Goal: Download file/media

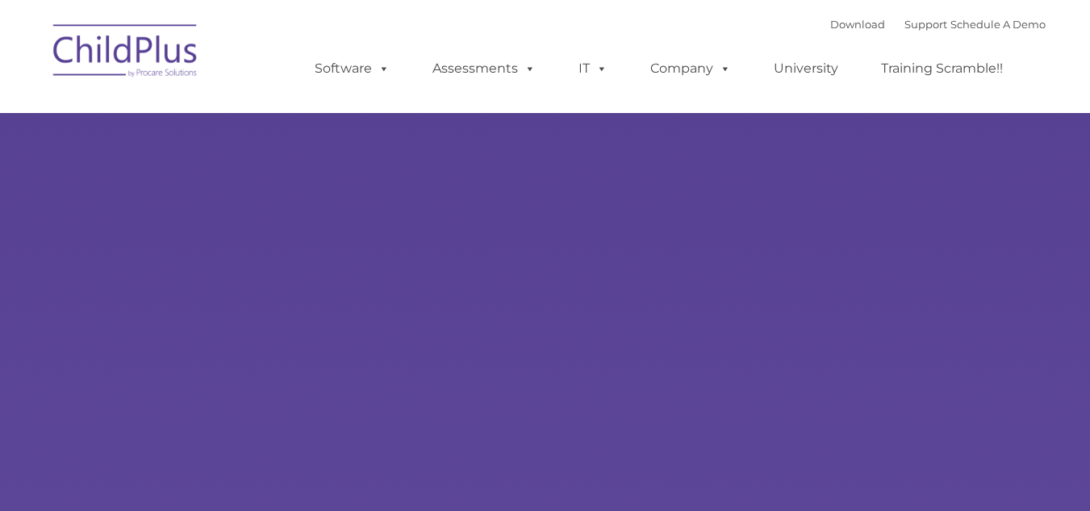
select select "MEDIUM"
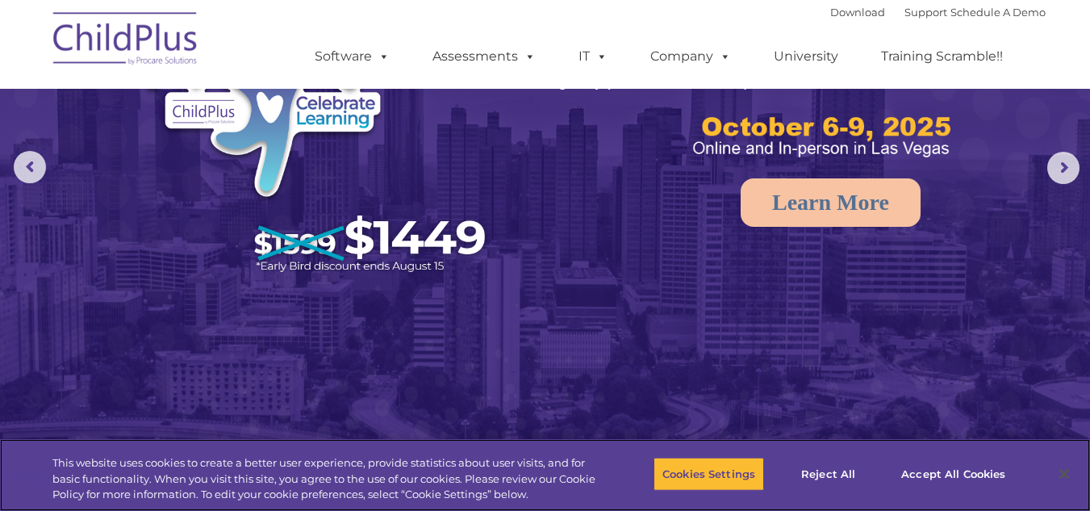
scroll to position [130, 0]
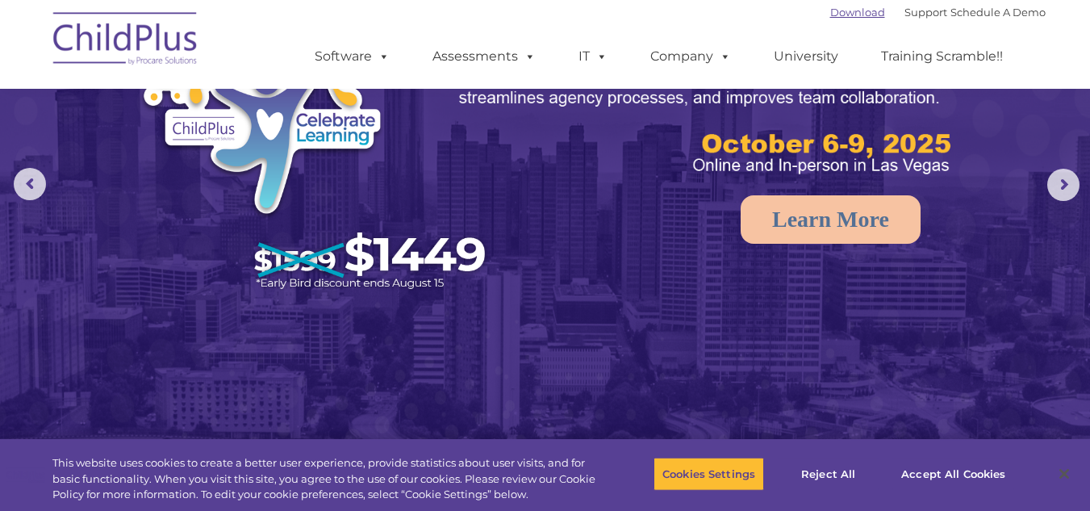
click at [852, 13] on link "Download" at bounding box center [857, 12] width 55 height 13
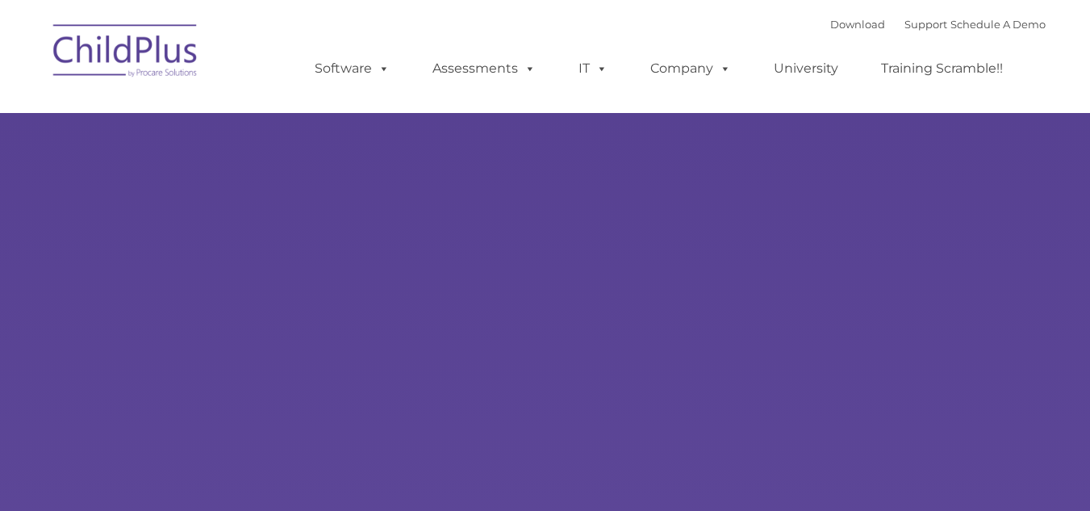
type input ""
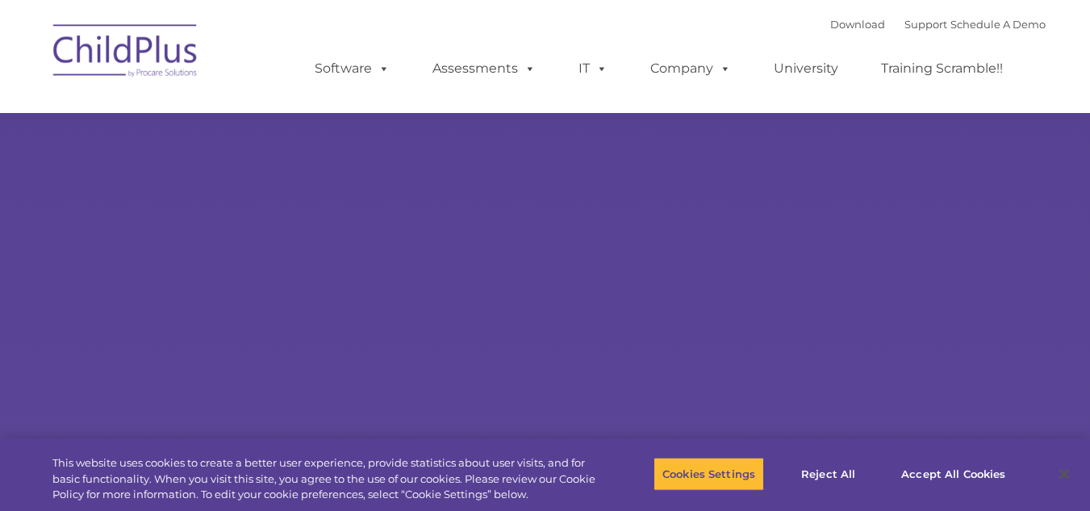
select select "MEDIUM"
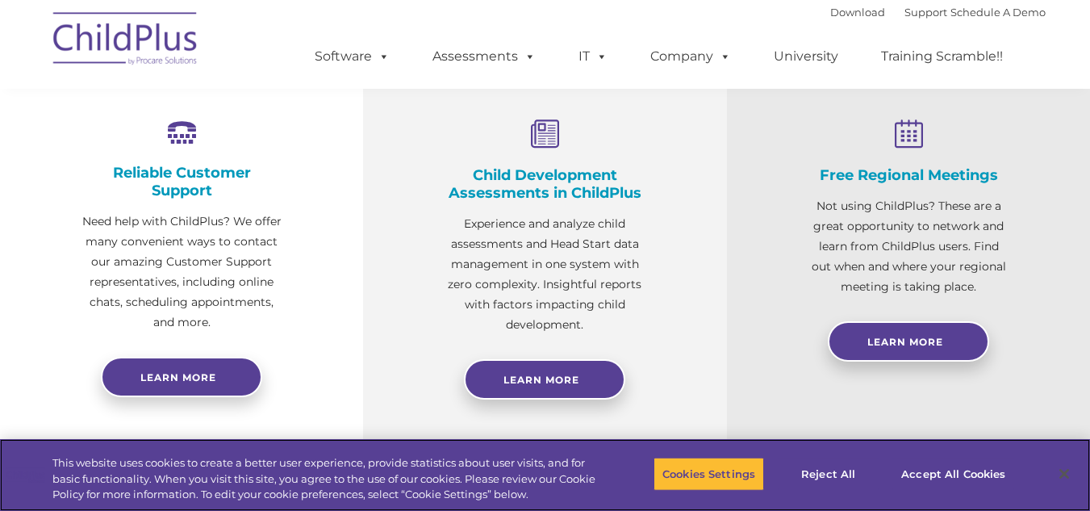
scroll to position [605, 0]
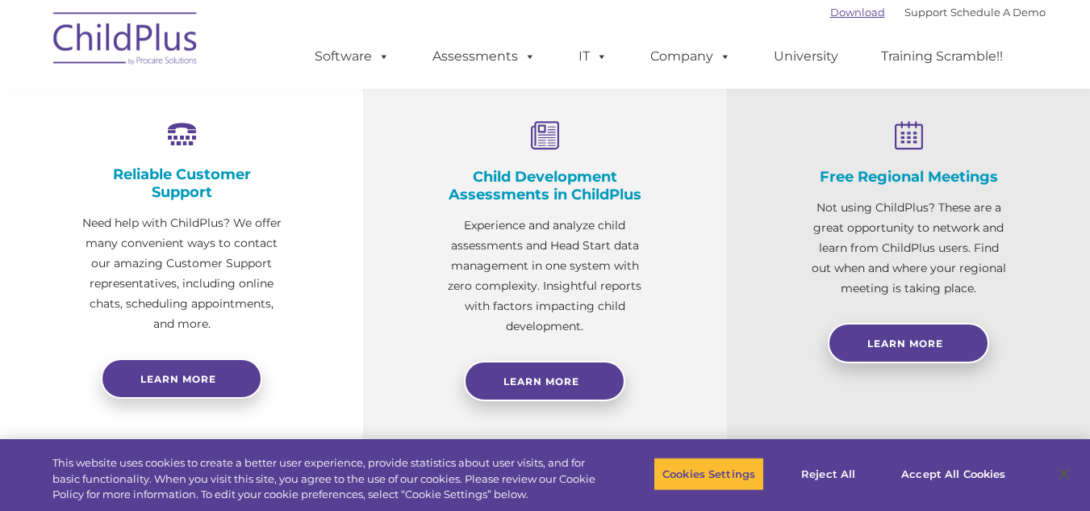
click at [834, 11] on link "Download" at bounding box center [857, 12] width 55 height 13
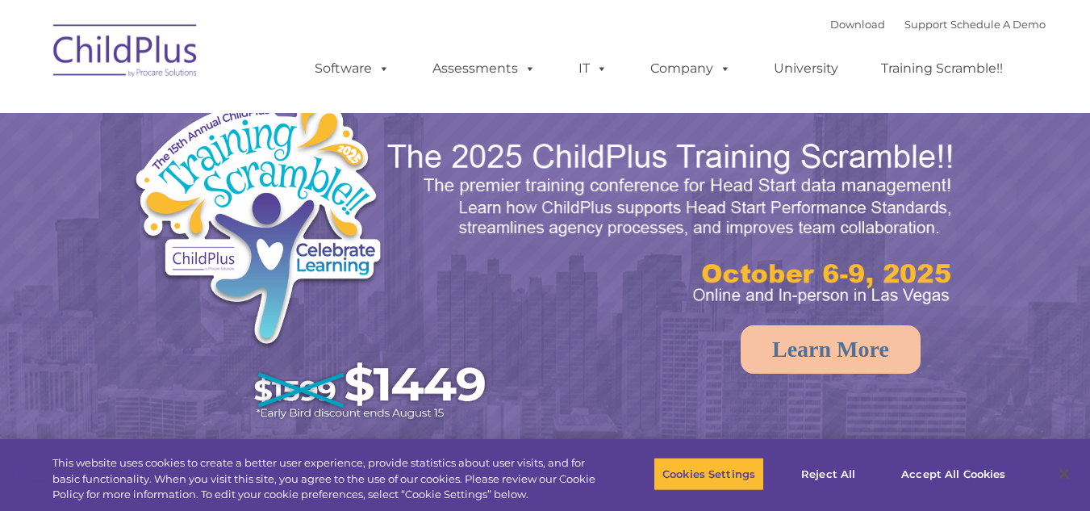
select select "MEDIUM"
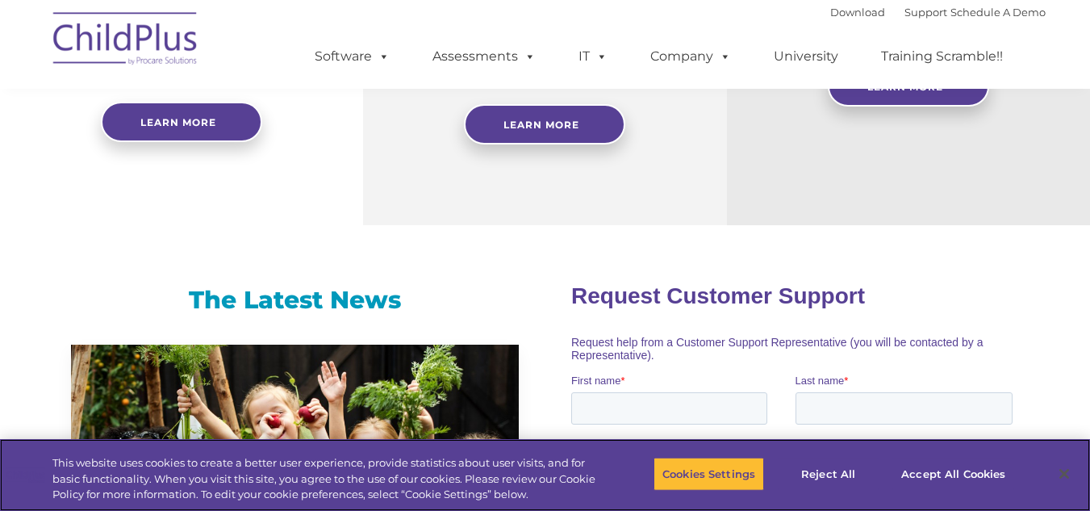
scroll to position [858, 0]
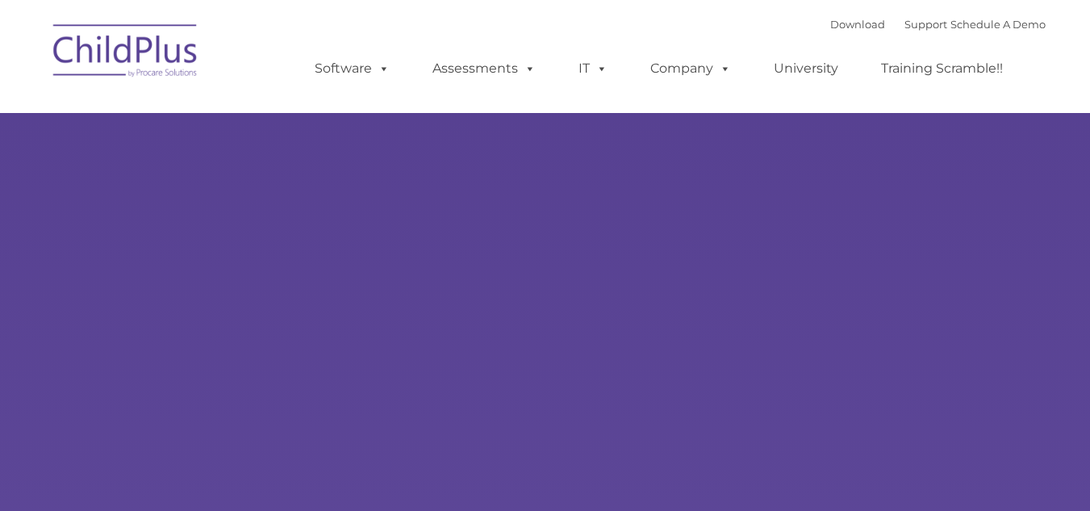
type input ""
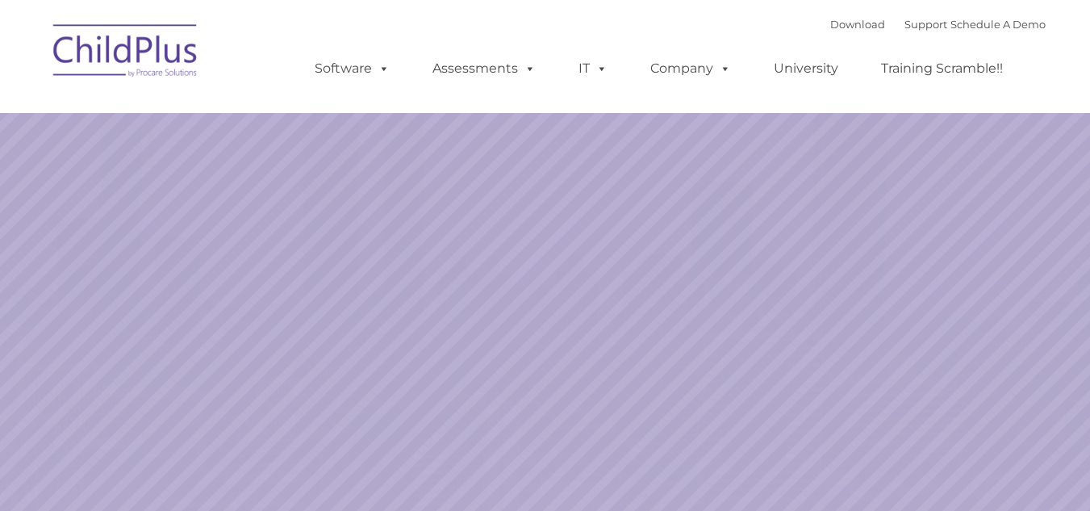
select select "MEDIUM"
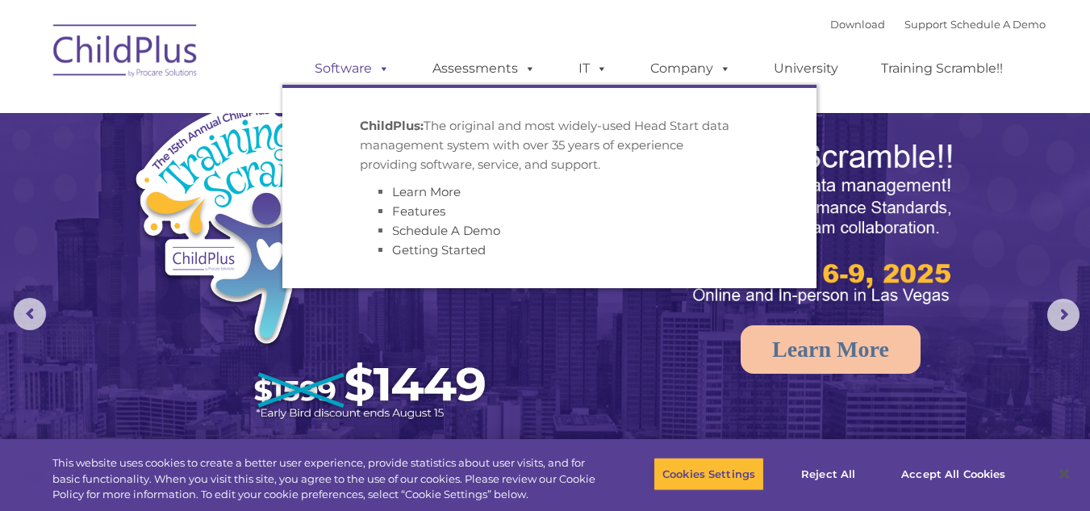
click at [377, 64] on span at bounding box center [381, 68] width 18 height 15
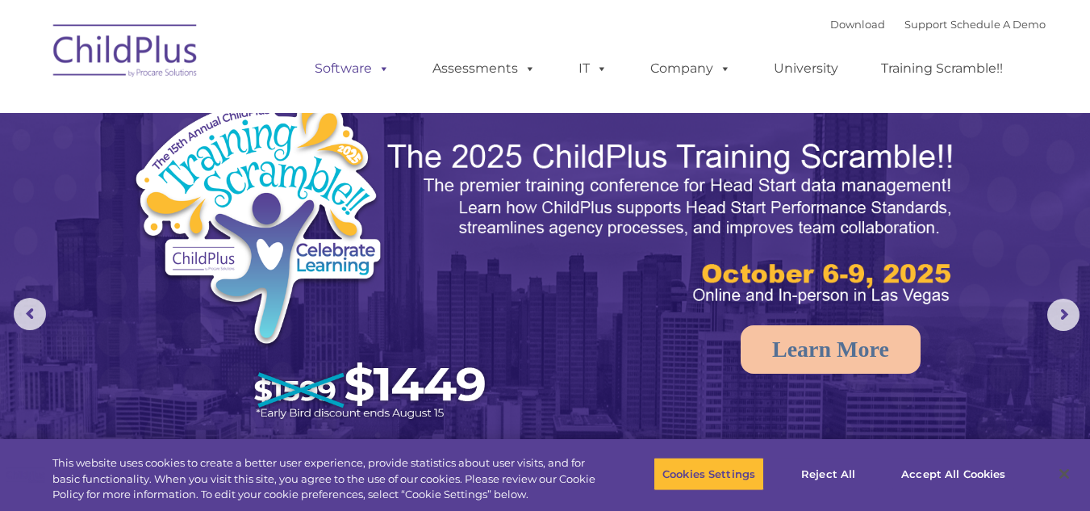
click at [377, 64] on span at bounding box center [381, 68] width 18 height 15
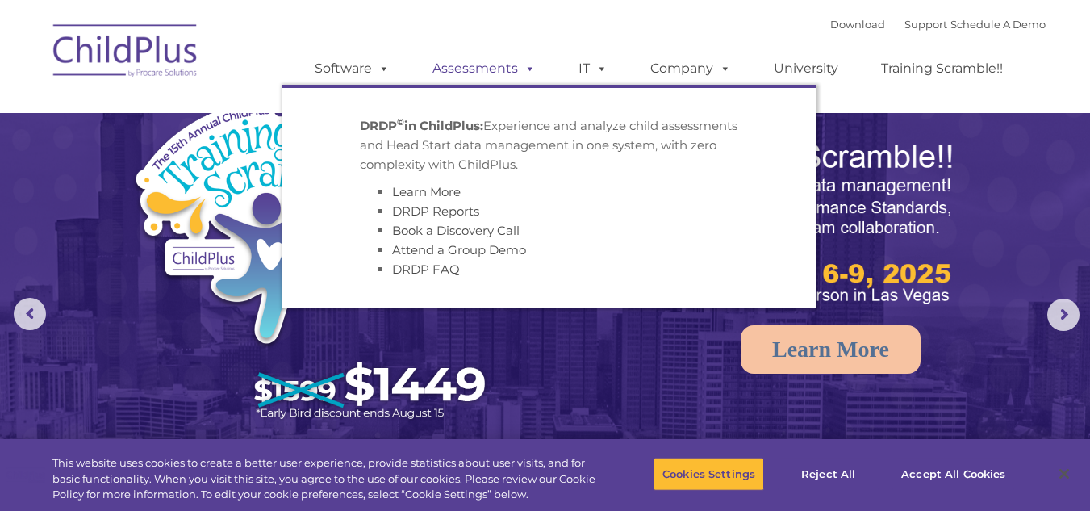
click at [534, 66] on link "Assessments" at bounding box center [484, 68] width 136 height 32
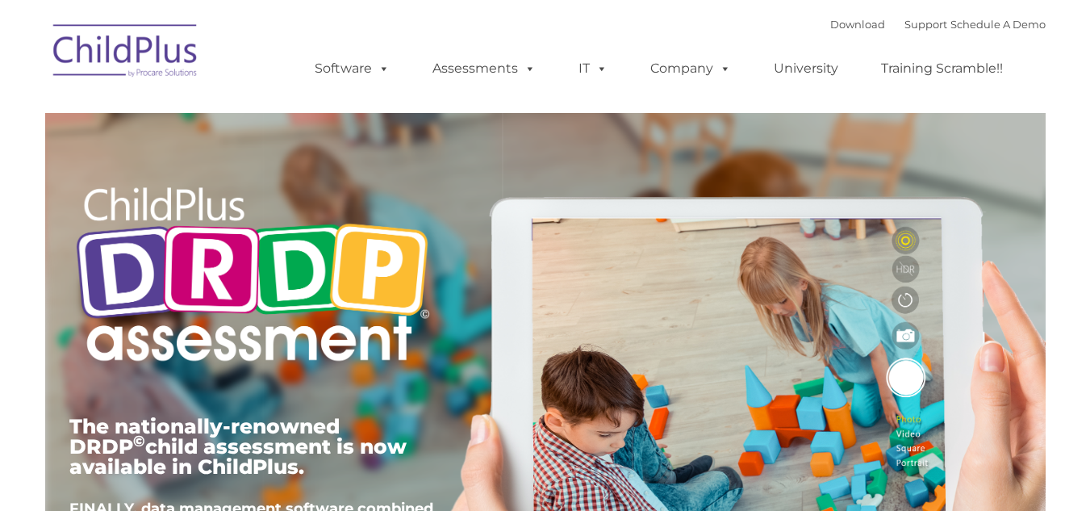
type input ""
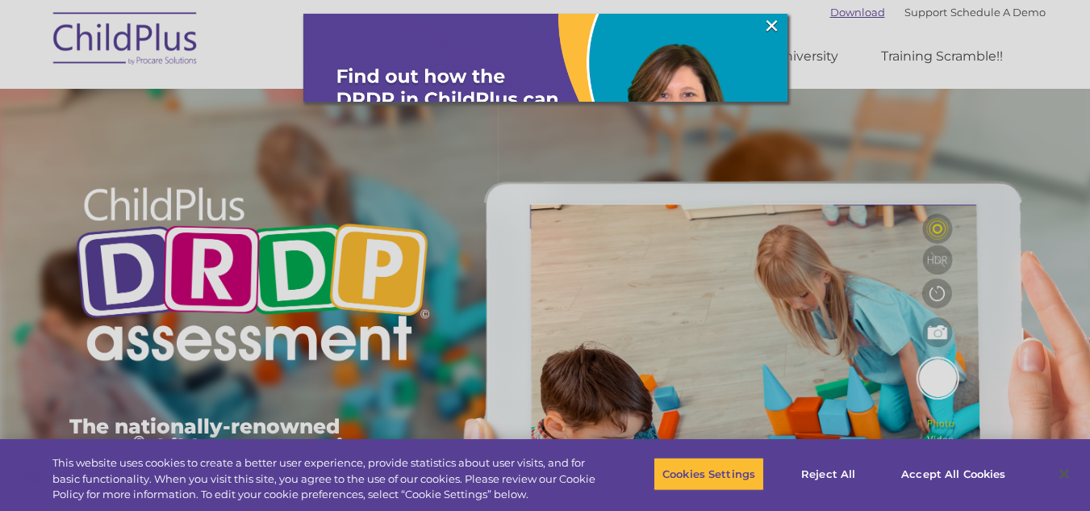
click at [840, 12] on div at bounding box center [545, 255] width 1090 height 511
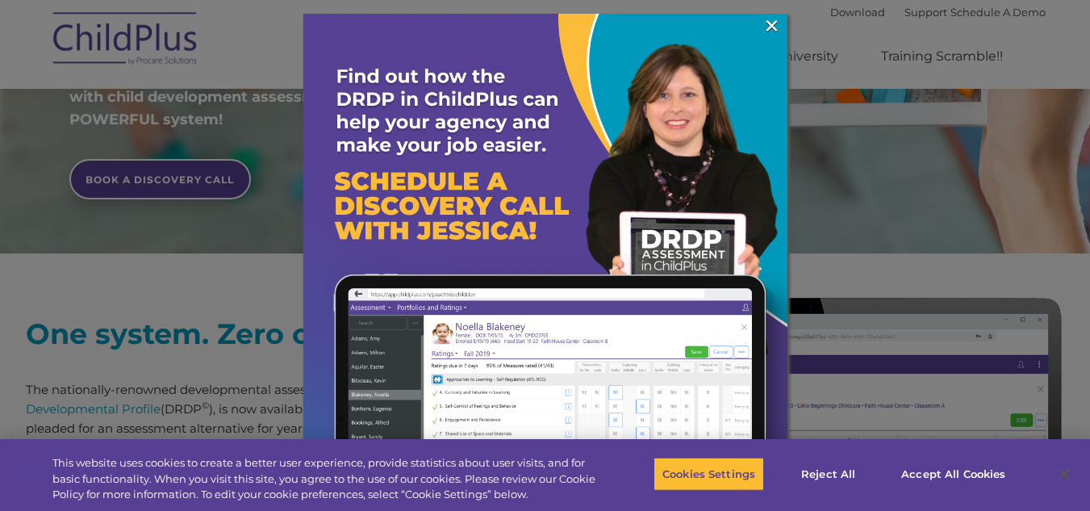
scroll to position [449, 0]
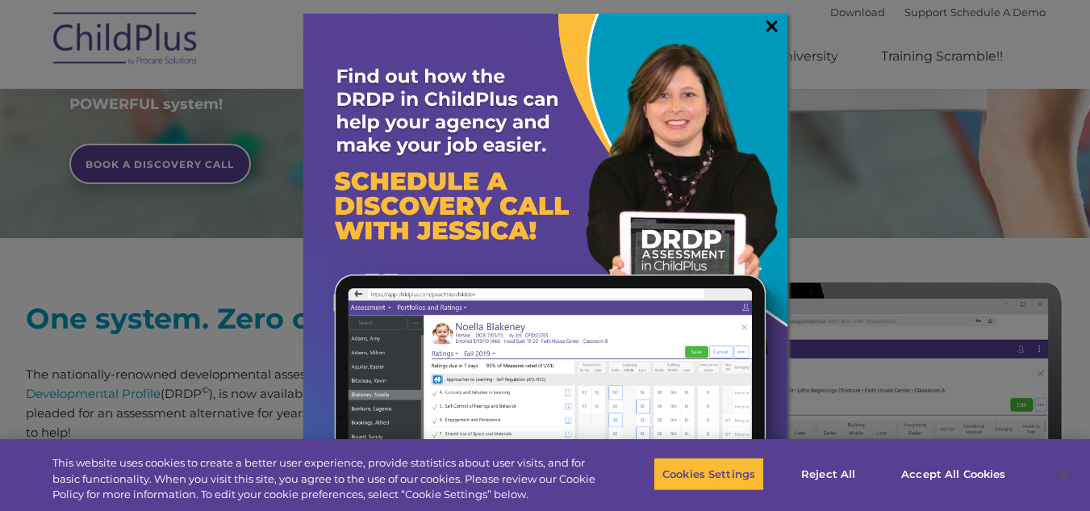
click at [774, 23] on link "×" at bounding box center [771, 26] width 19 height 16
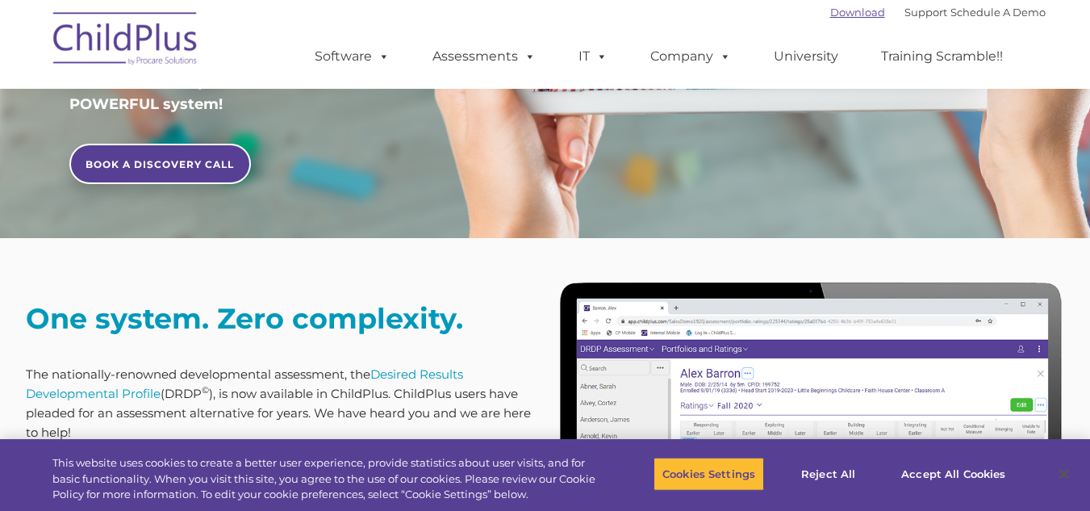
click at [843, 13] on link "Download" at bounding box center [857, 12] width 55 height 13
